Goal: Find specific page/section: Find specific page/section

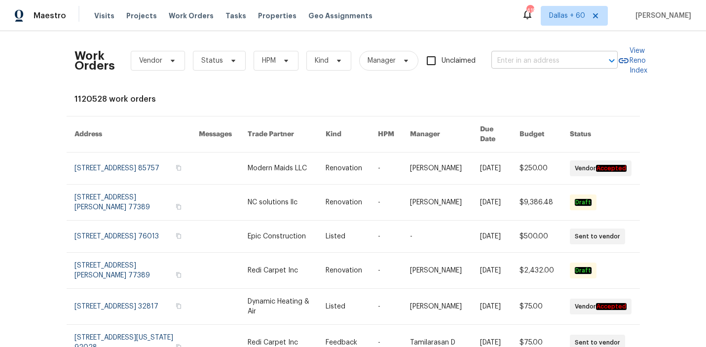
click at [504, 57] on input "text" at bounding box center [540, 60] width 99 height 15
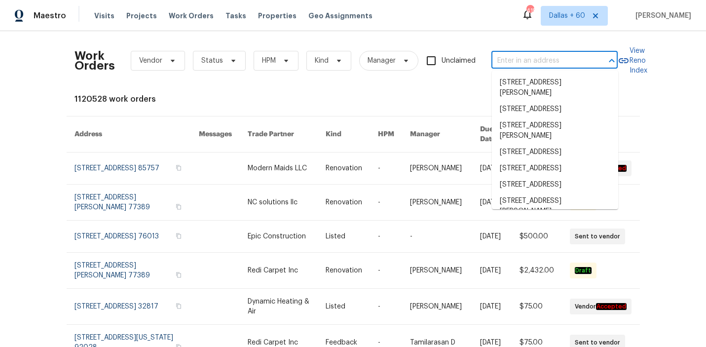
paste input "[STREET_ADDRESS]"
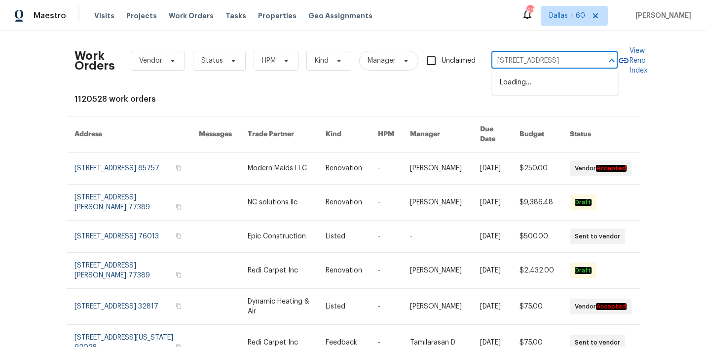
scroll to position [0, 19]
type input "[STREET_ADDRESS]"
click at [510, 86] on li "[STREET_ADDRESS]" at bounding box center [555, 82] width 126 height 16
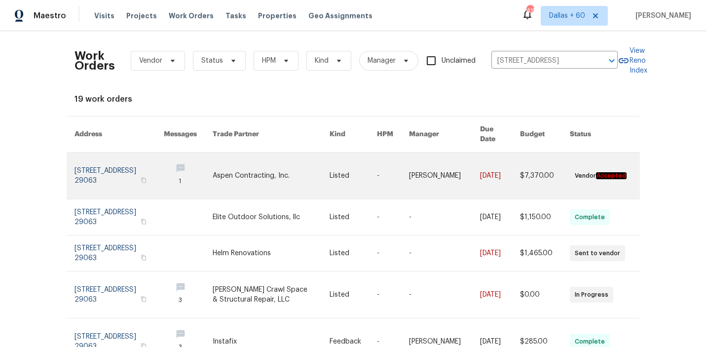
click at [312, 167] on link at bounding box center [271, 175] width 117 height 46
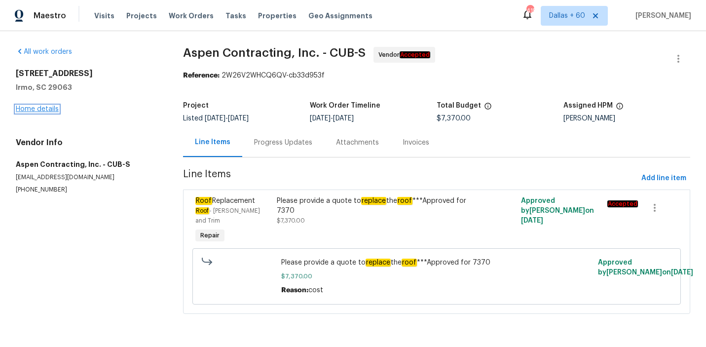
click at [47, 109] on link "Home details" at bounding box center [37, 109] width 43 height 7
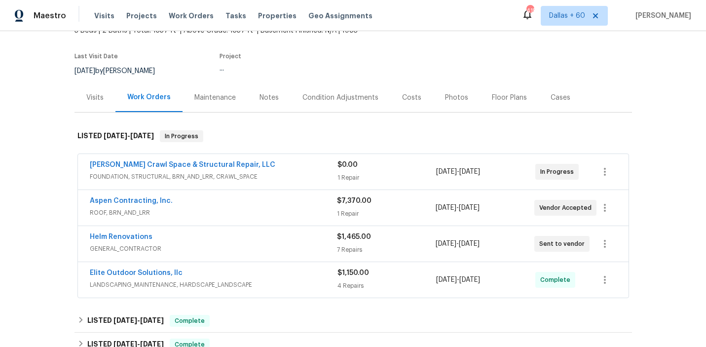
scroll to position [74, 0]
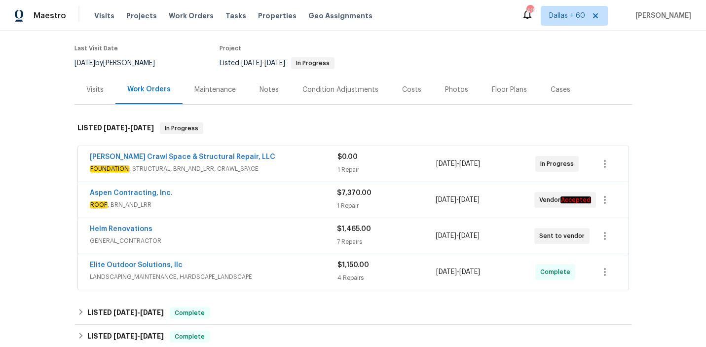
click at [304, 164] on span "FOUNDATION , STRUCTURAL, BRN_AND_LRR, CRAWL_SPACE" at bounding box center [214, 169] width 248 height 10
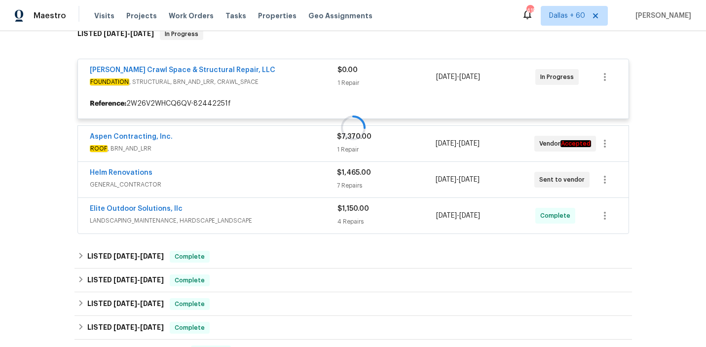
scroll to position [168, 0]
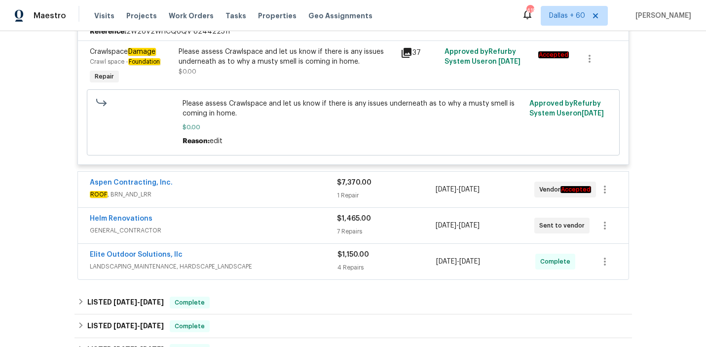
click at [294, 189] on div "Aspen Contracting, Inc." at bounding box center [213, 184] width 247 height 12
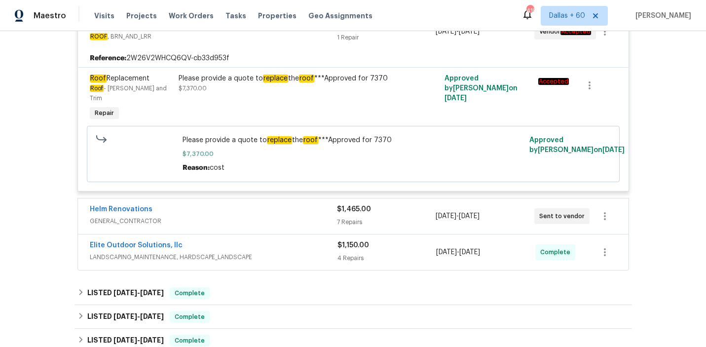
scroll to position [419, 0]
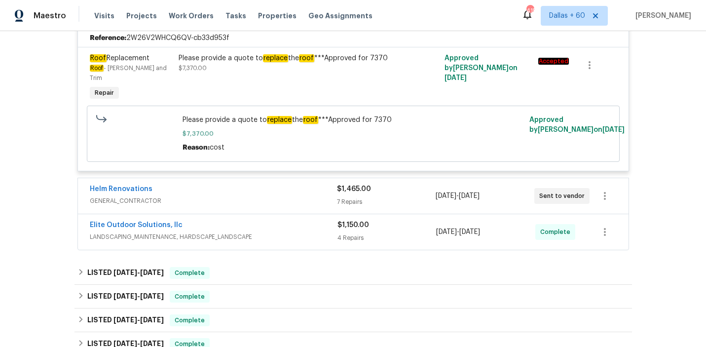
click at [291, 186] on div "Helm Renovations" at bounding box center [213, 190] width 247 height 12
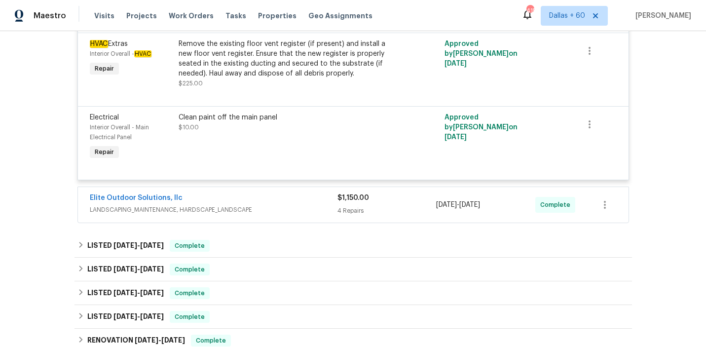
scroll to position [996, 0]
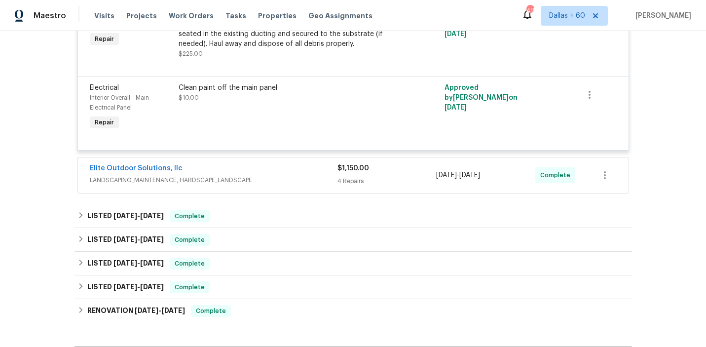
click at [285, 175] on span "LANDSCAPING_MAINTENANCE, HARDSCAPE_LANDSCAPE" at bounding box center [214, 180] width 248 height 10
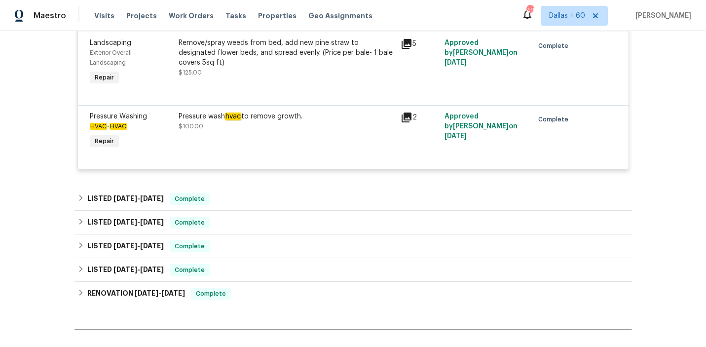
scroll to position [1325, 0]
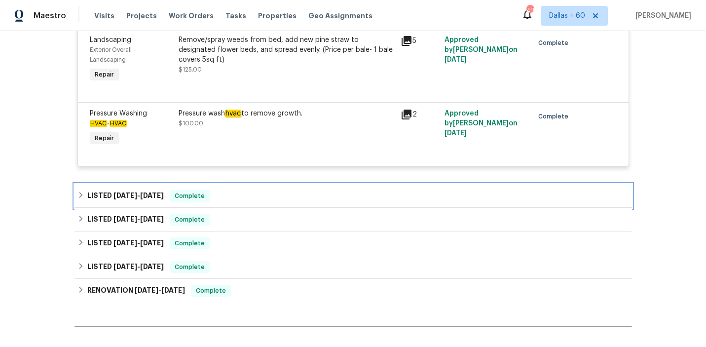
click at [283, 190] on div "LISTED 9/4/25 - 9/9/25 Complete" at bounding box center [352, 196] width 551 height 12
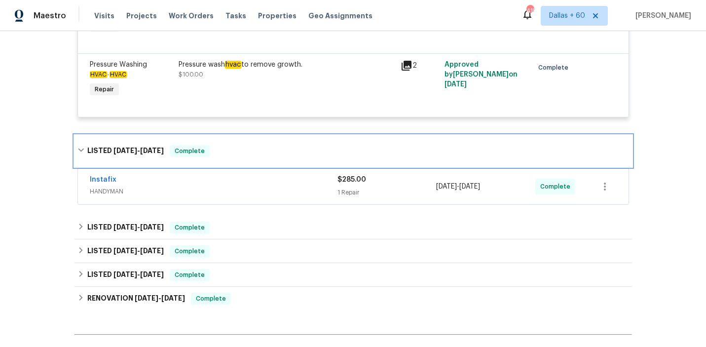
scroll to position [1388, 0]
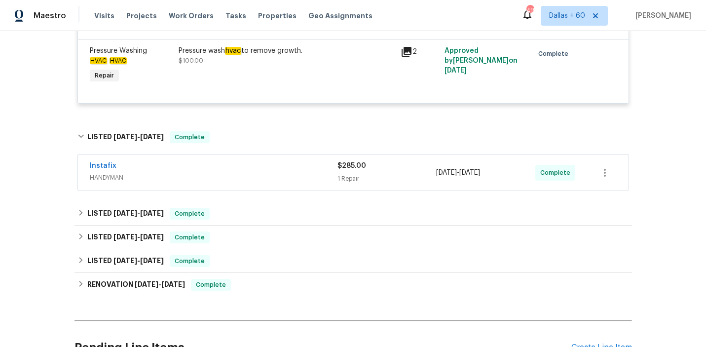
click at [276, 161] on div "Instafix" at bounding box center [214, 167] width 248 height 12
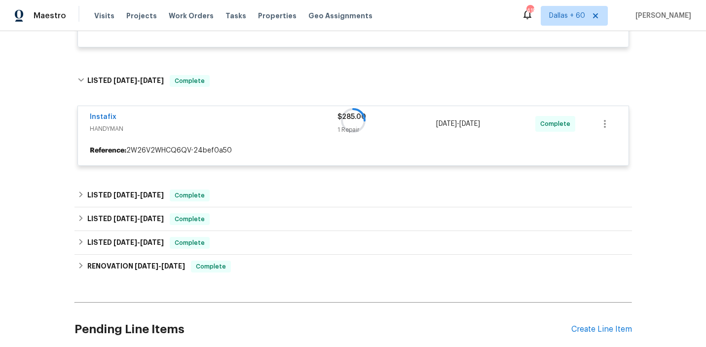
scroll to position [1449, 0]
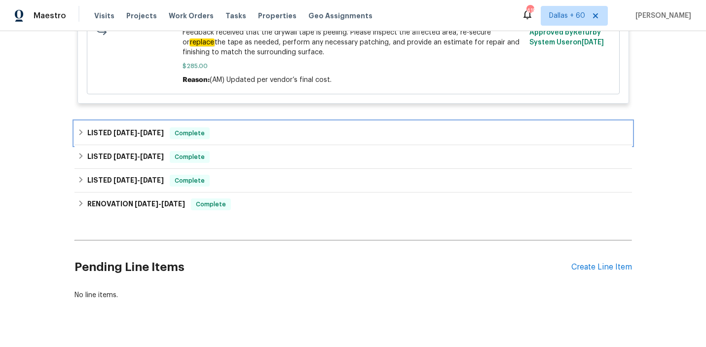
click at [267, 127] on div "LISTED 7/9/25 - 7/15/25 Complete" at bounding box center [352, 133] width 551 height 12
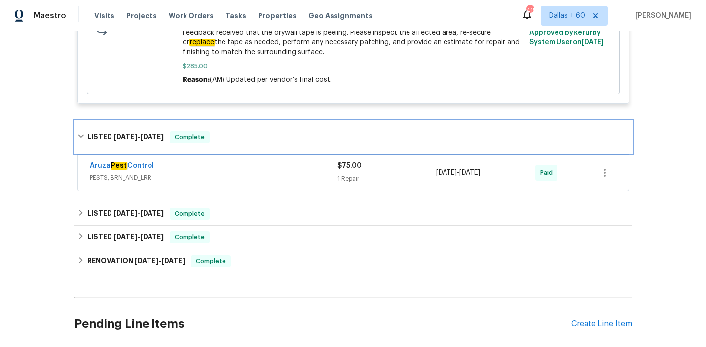
scroll to position [1672, 0]
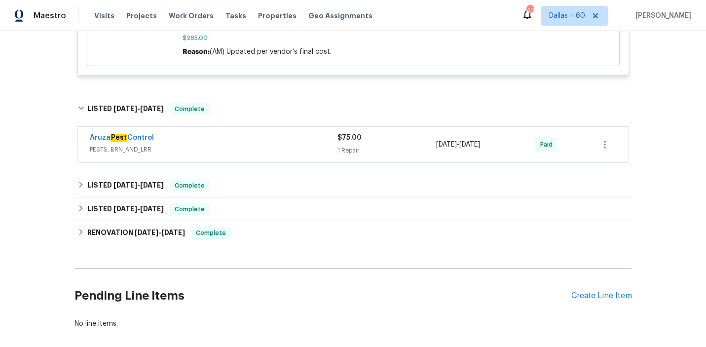
click at [268, 128] on div "Aruza Pest Control PESTS, BRN_AND_LRR $75.00 1 Repair 7/11/2025 - 7/14/2025 Paid" at bounding box center [353, 145] width 550 height 36
click at [230, 133] on div "Aruza Pest Control" at bounding box center [214, 139] width 248 height 12
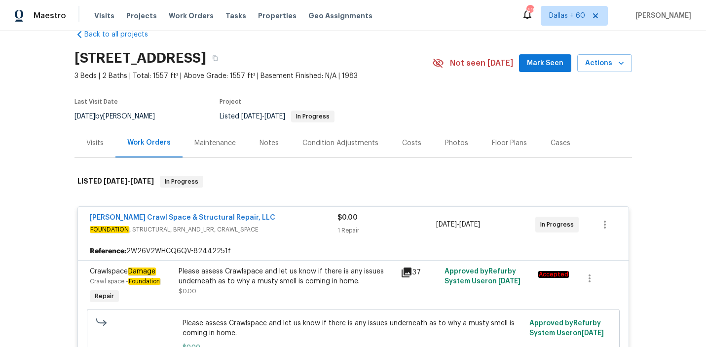
scroll to position [0, 0]
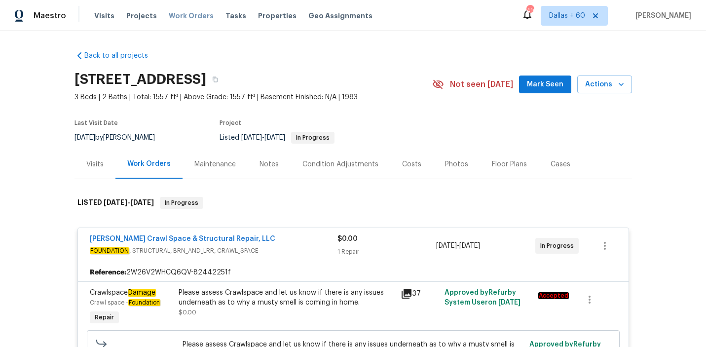
click at [184, 16] on span "Work Orders" at bounding box center [191, 16] width 45 height 10
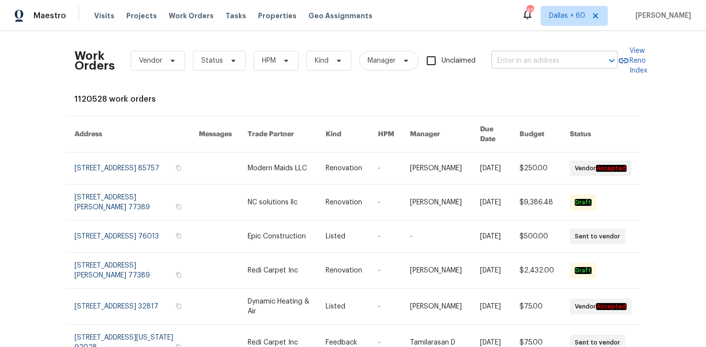
click at [521, 59] on input "text" at bounding box center [540, 60] width 99 height 15
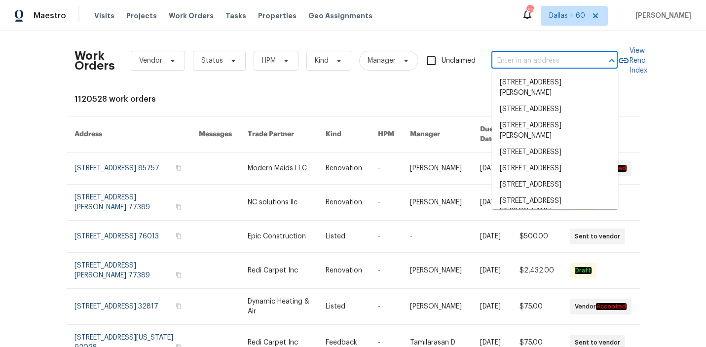
paste input "48 Delmar Ct, Fuquay Varina, NC 27526"
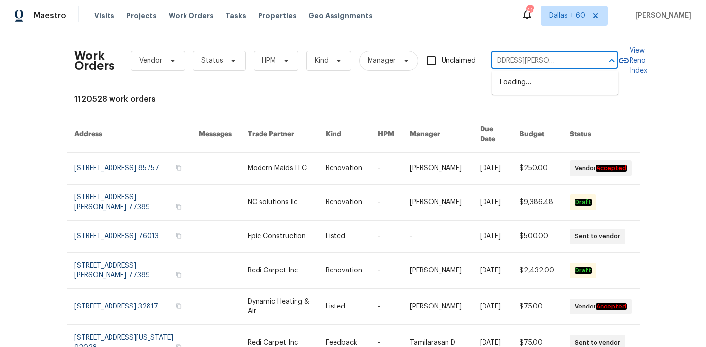
type input "48 Delmar Ct, Fuquay Varina, NC 27526"
click at [545, 83] on li "48 Delmar Ct, Fuquay Varina, NC 27526" at bounding box center [555, 87] width 126 height 27
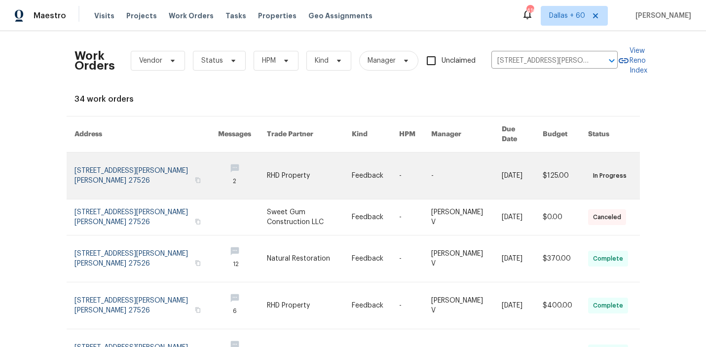
click at [288, 165] on link at bounding box center [309, 175] width 85 height 46
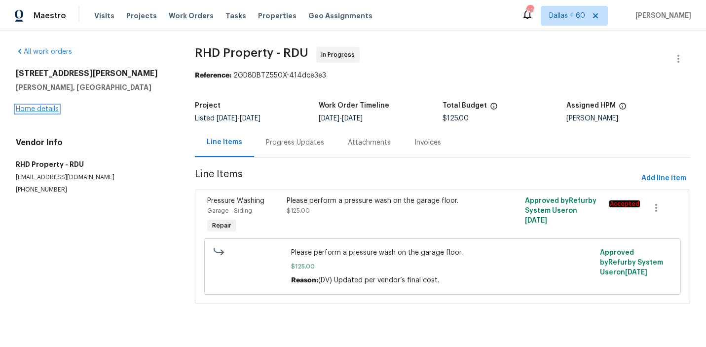
click at [36, 109] on link "Home details" at bounding box center [37, 109] width 43 height 7
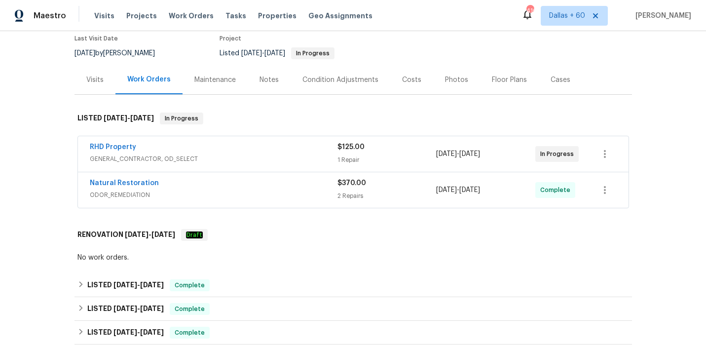
scroll to position [98, 0]
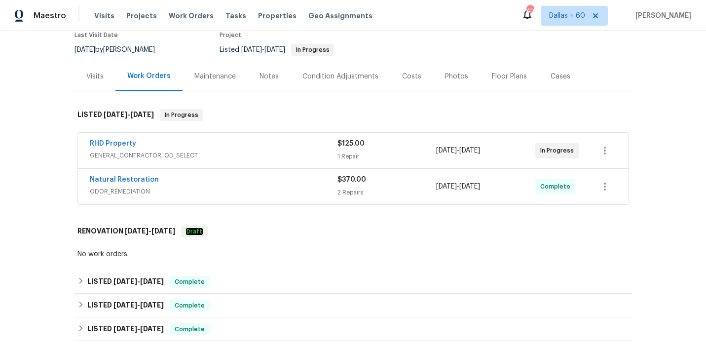
click at [269, 186] on span "ODOR_REMEDIATION" at bounding box center [214, 191] width 248 height 10
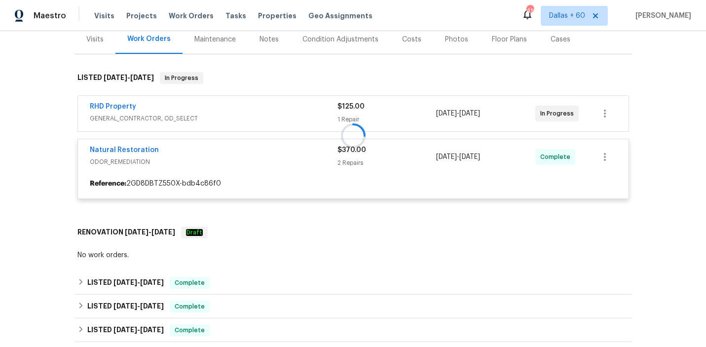
scroll to position [139, 0]
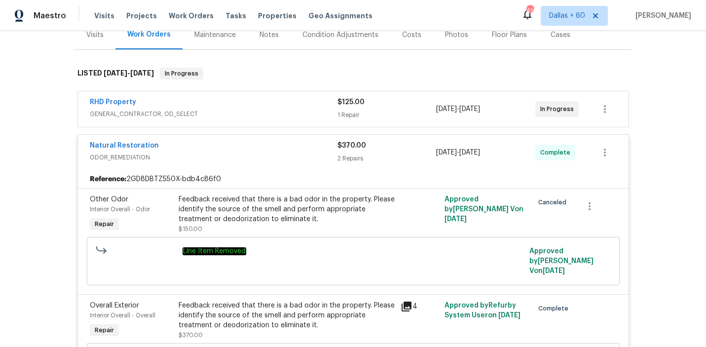
click at [264, 109] on span "GENERAL_CONTRACTOR, OD_SELECT" at bounding box center [214, 114] width 248 height 10
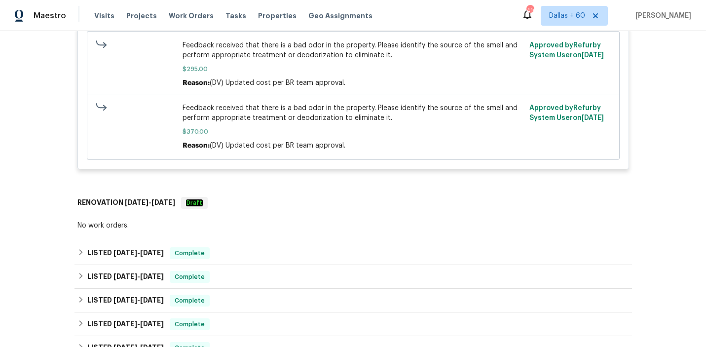
scroll to position [598, 0]
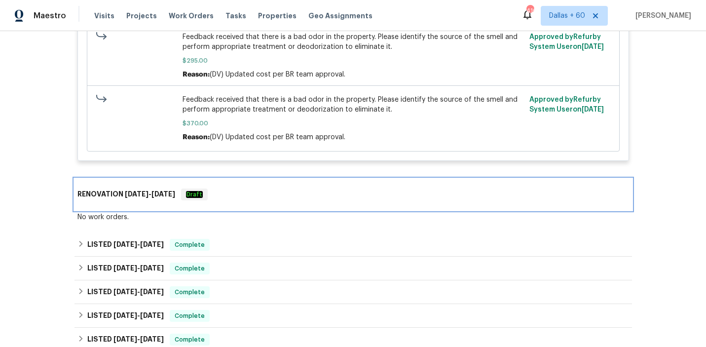
click at [259, 188] on div "RENOVATION 3/26/25 - 3/28/25 Draft" at bounding box center [352, 194] width 551 height 12
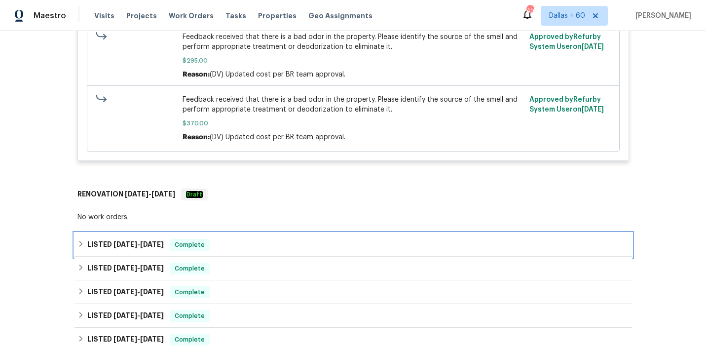
click at [253, 239] on div "LISTED 9/2/25 - 9/5/25 Complete" at bounding box center [352, 245] width 551 height 12
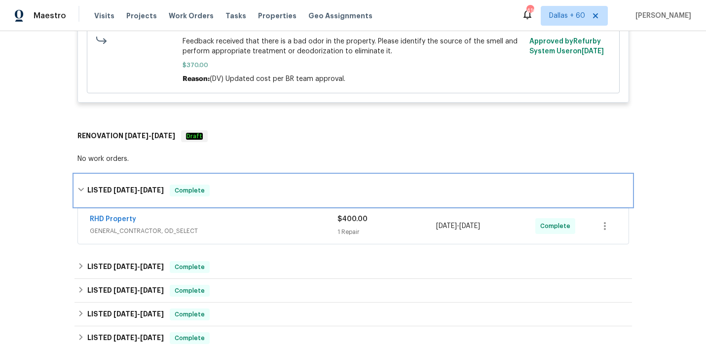
scroll to position [656, 0]
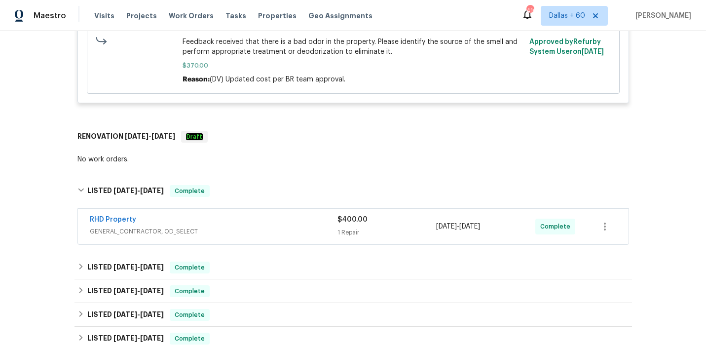
click at [276, 215] on div "RHD Property" at bounding box center [214, 221] width 248 height 12
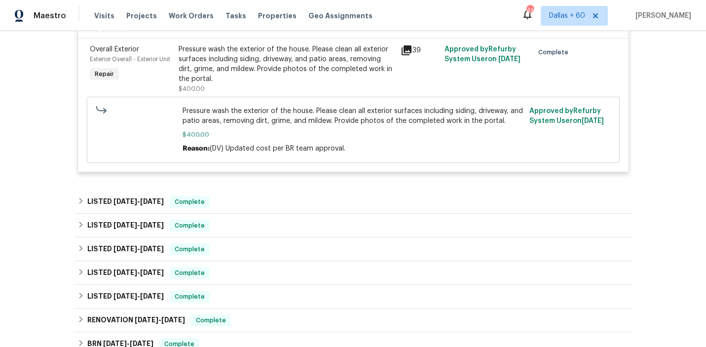
scroll to position [889, 0]
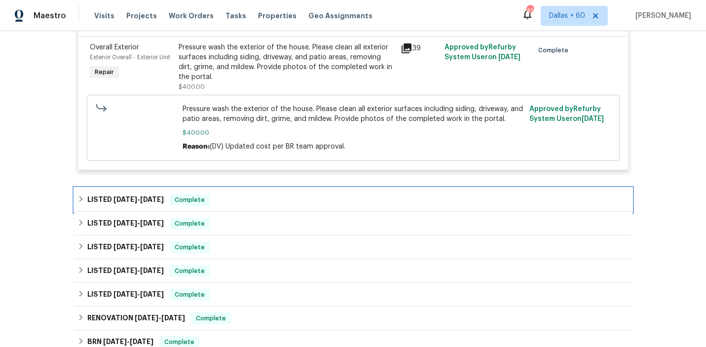
click at [261, 188] on div "LISTED 8/1/25 - 8/7/25 Complete" at bounding box center [352, 200] width 557 height 24
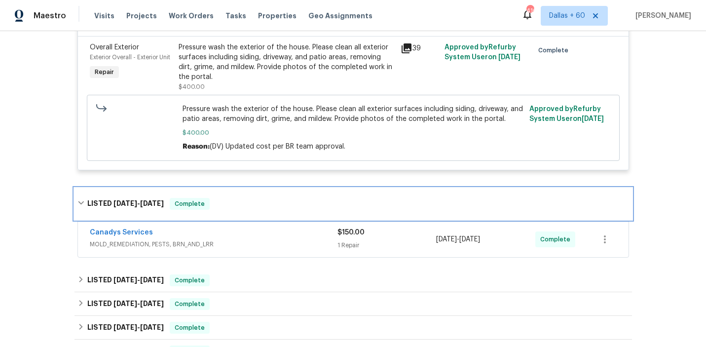
scroll to position [931, 0]
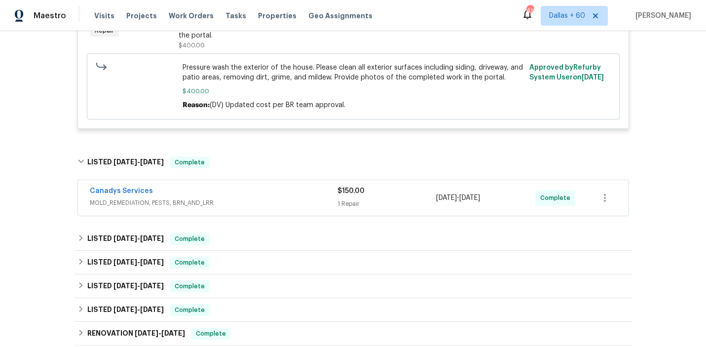
click at [261, 186] on div "Canadys Services" at bounding box center [214, 192] width 248 height 12
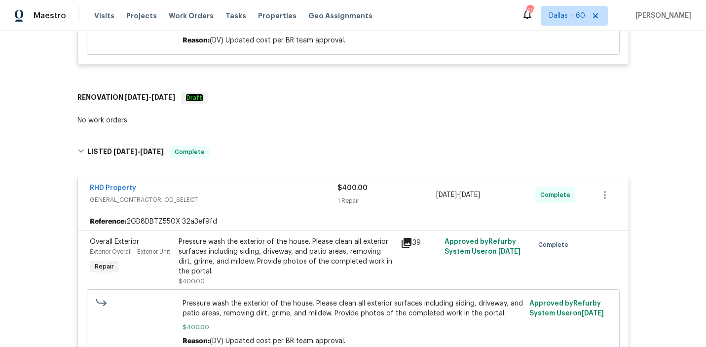
scroll to position [689, 0]
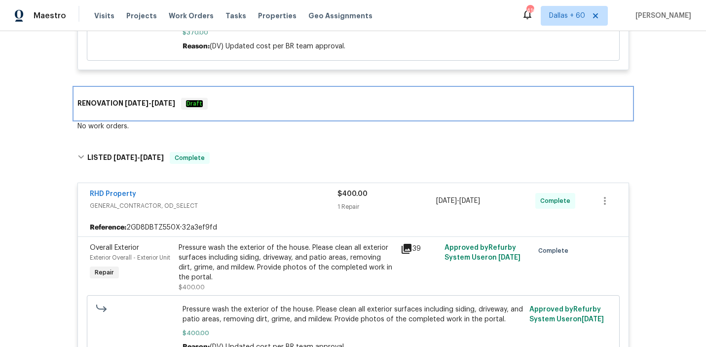
click at [277, 98] on div "RENOVATION 3/26/25 - 3/28/25 Draft" at bounding box center [352, 104] width 551 height 12
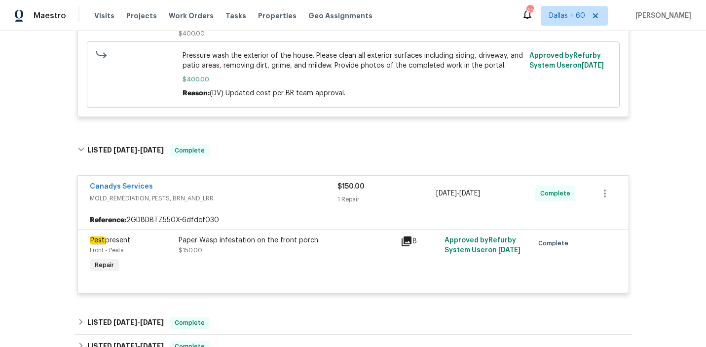
scroll to position [940, 0]
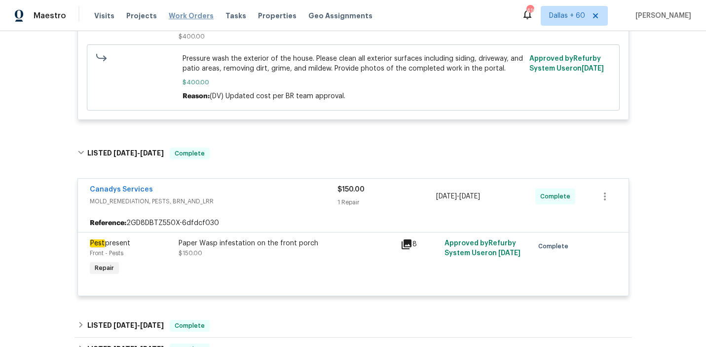
click at [191, 14] on span "Work Orders" at bounding box center [191, 16] width 45 height 10
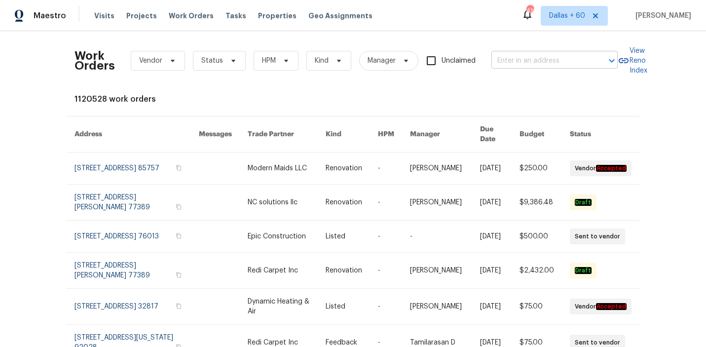
click at [558, 63] on input "text" at bounding box center [540, 60] width 99 height 15
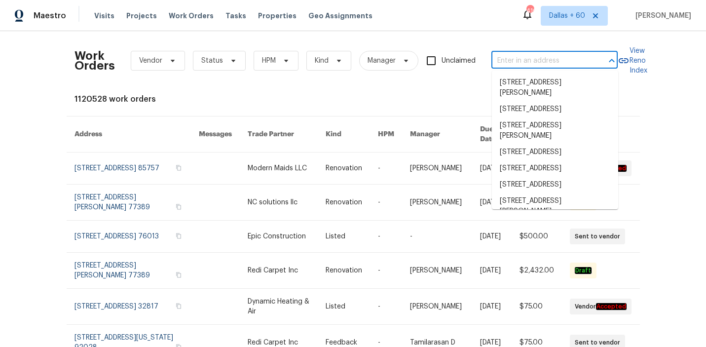
paste input "5565 Justine Pl, Fort Worth, TX 76126"
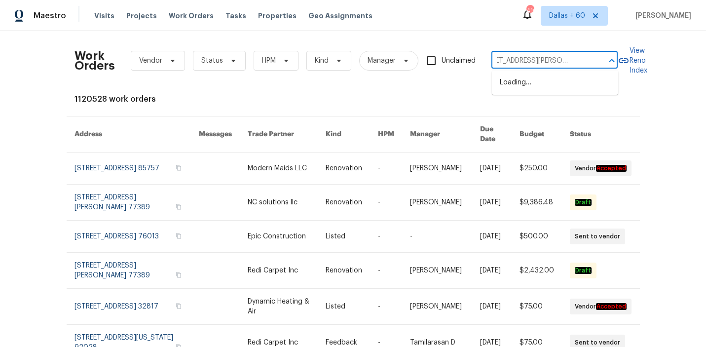
type input "5565 Justine Pl, Fort Worth, TX 76126"
click at [561, 84] on li "5565 Justine Pl, Fort Worth, TX 76126" at bounding box center [555, 87] width 126 height 27
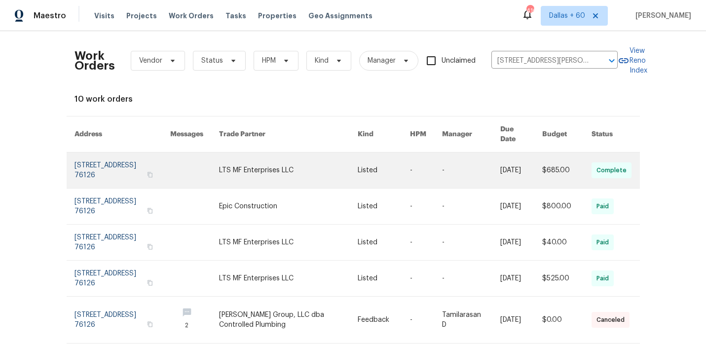
click at [290, 158] on link at bounding box center [288, 170] width 139 height 36
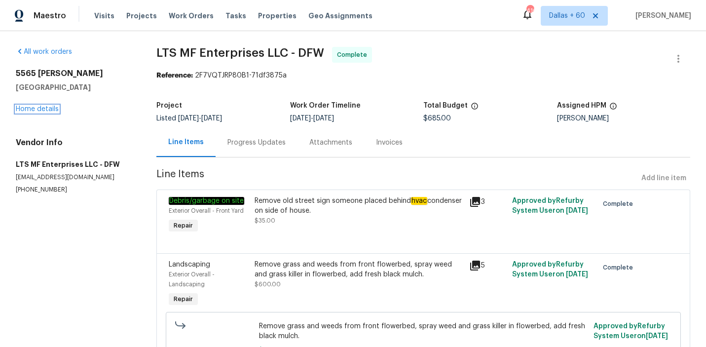
click at [35, 109] on link "Home details" at bounding box center [37, 109] width 43 height 7
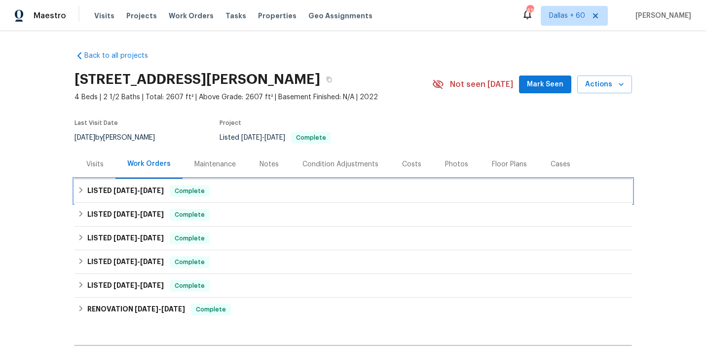
click at [275, 189] on div "LISTED 9/5/25 - 9/13/25 Complete" at bounding box center [352, 191] width 551 height 12
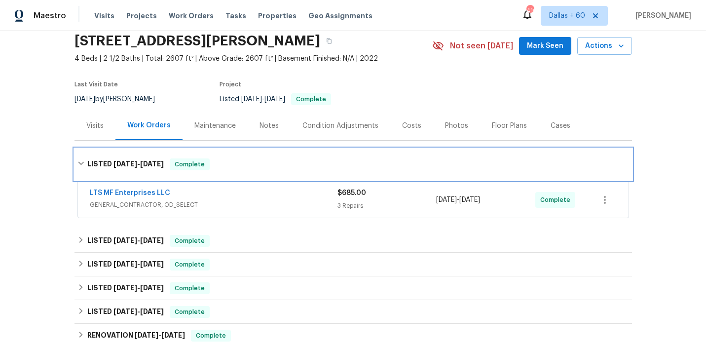
scroll to position [48, 0]
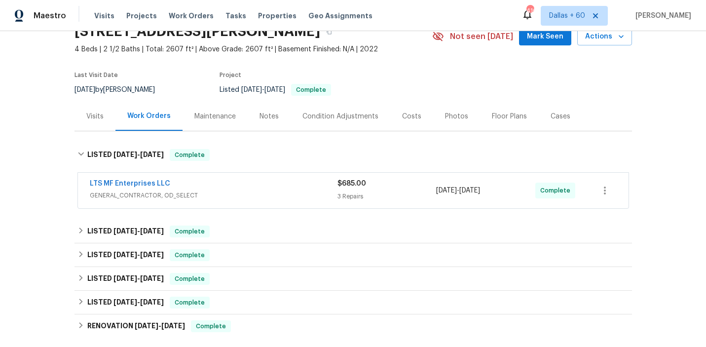
click at [275, 189] on div "LTS MF Enterprises LLC" at bounding box center [214, 185] width 248 height 12
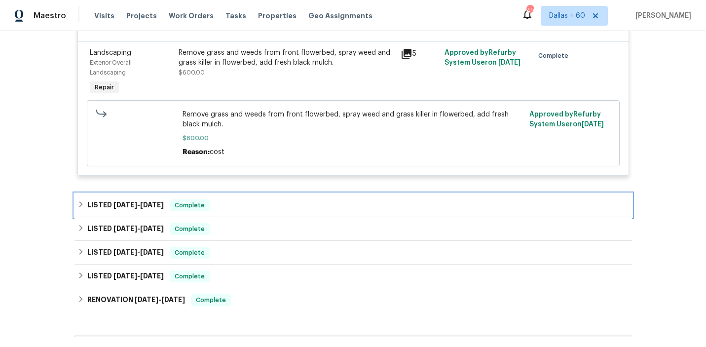
click at [267, 207] on div "LISTED 3/26/25 - 3/29/25 Complete" at bounding box center [352, 205] width 551 height 12
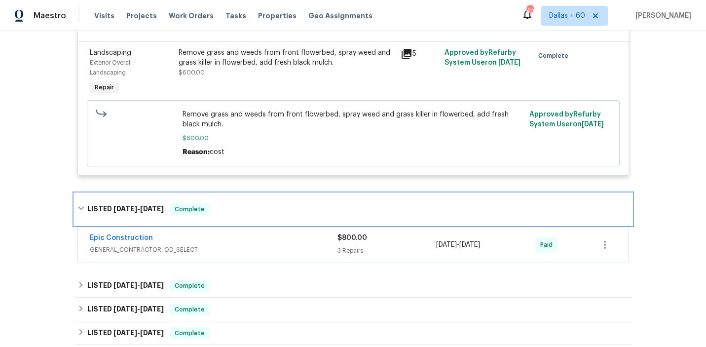
scroll to position [444, 0]
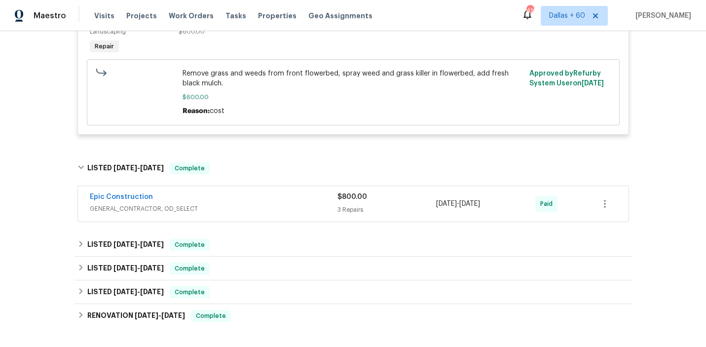
click at [267, 207] on span "GENERAL_CONTRACTOR, OD_SELECT" at bounding box center [214, 209] width 248 height 10
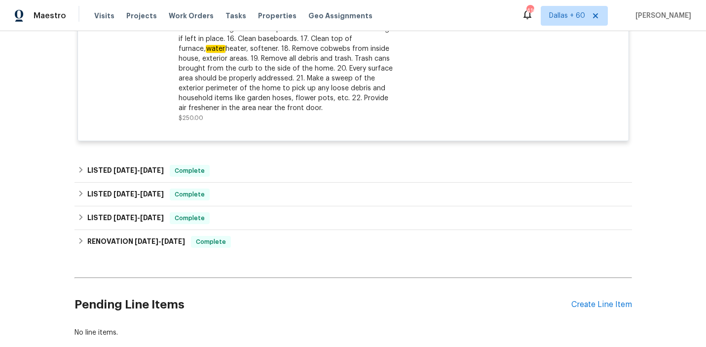
scroll to position [954, 0]
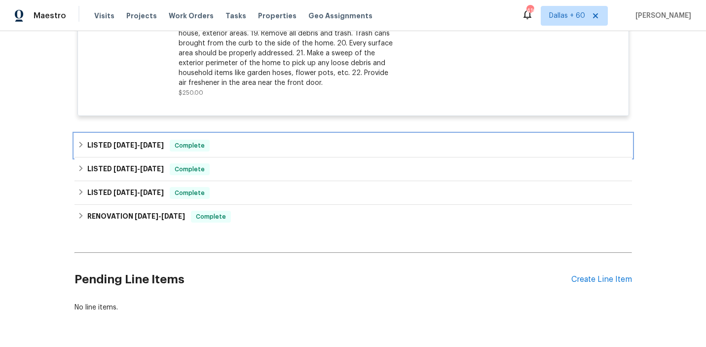
click at [254, 147] on div "LISTED 1/15/25 - 1/20/25 Complete" at bounding box center [352, 146] width 551 height 12
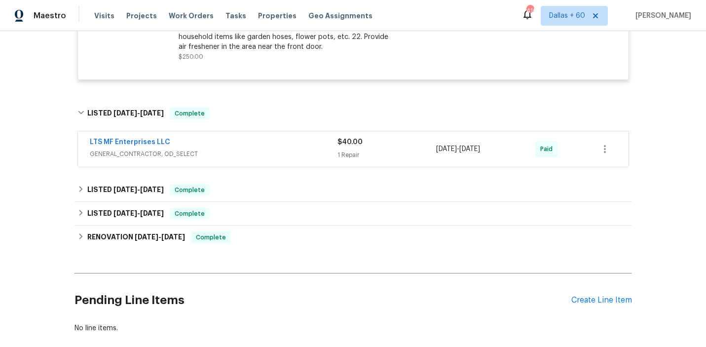
click at [254, 147] on div "LTS MF Enterprises LLC" at bounding box center [214, 143] width 248 height 12
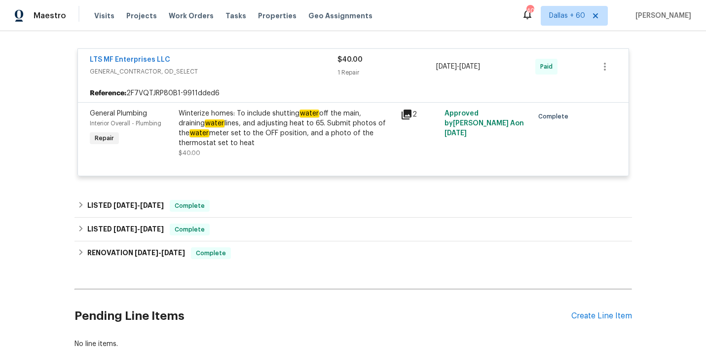
scroll to position [1151, 0]
